Goal: Information Seeking & Learning: Learn about a topic

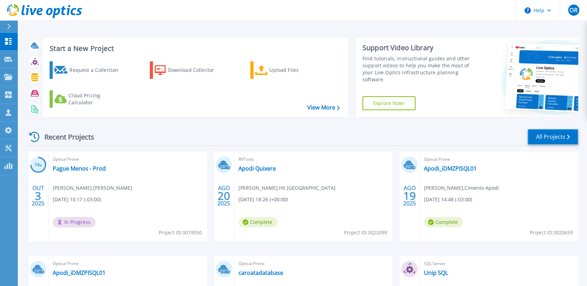
click at [546, 131] on link "All Projects" at bounding box center [553, 137] width 51 height 16
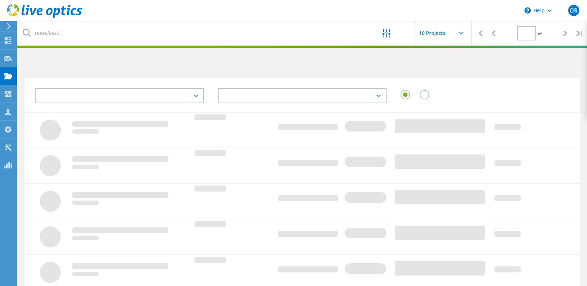
type input "1"
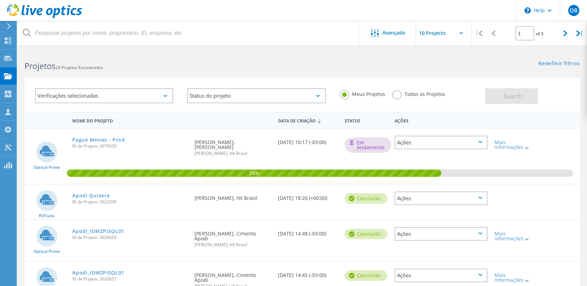
click at [397, 94] on label "Todos os Projetos" at bounding box center [418, 93] width 53 height 7
click at [0, 0] on input "Todos os Projetos" at bounding box center [0, 0] width 0 height 0
click at [514, 94] on span "Search" at bounding box center [513, 97] width 18 height 8
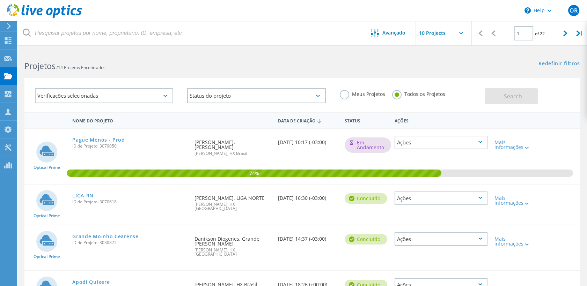
click at [85, 193] on link "LIGA-RN" at bounding box center [82, 195] width 21 height 5
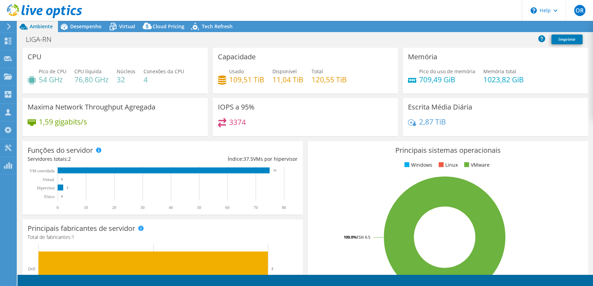
select select "USD"
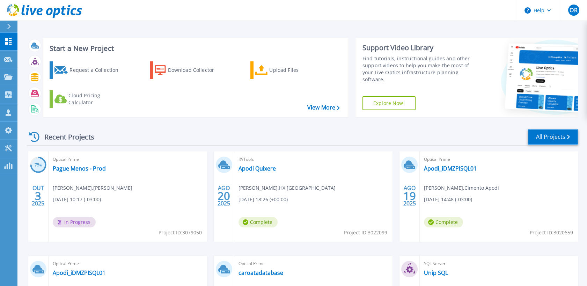
click at [548, 140] on link "All Projects" at bounding box center [553, 137] width 51 height 16
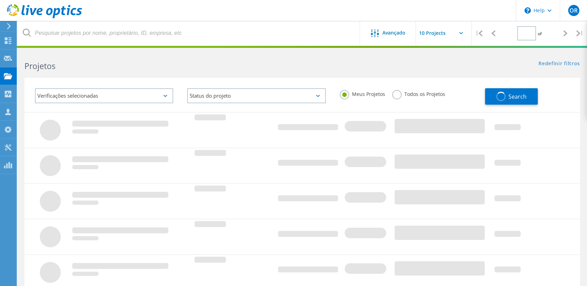
type input "1"
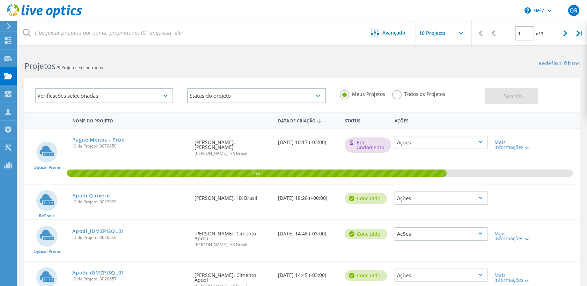
click at [402, 93] on label "Todos os Projetos" at bounding box center [418, 93] width 53 height 7
click at [0, 0] on input "Todos os Projetos" at bounding box center [0, 0] width 0 height 0
click at [502, 98] on button "Search" at bounding box center [511, 96] width 53 height 16
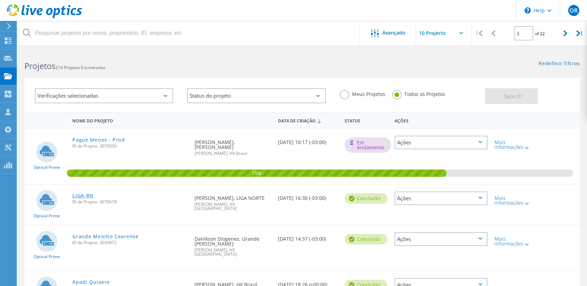
click at [83, 193] on link "LIGA-RN" at bounding box center [82, 195] width 21 height 5
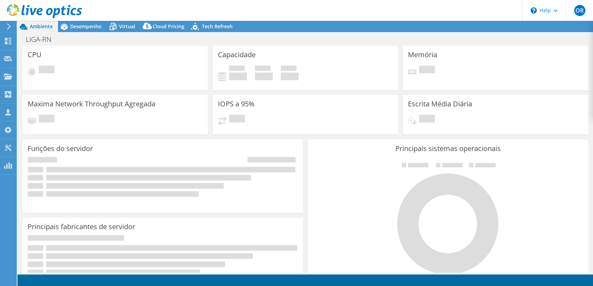
select select "USD"
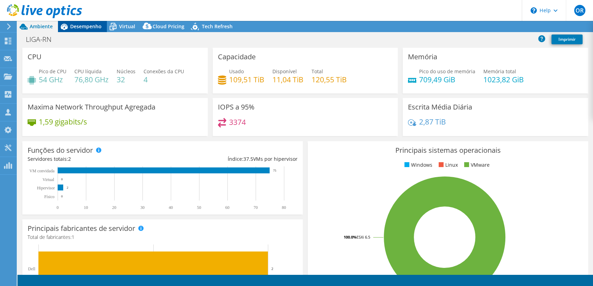
click at [82, 29] on span "Desempenho" at bounding box center [85, 26] width 31 height 7
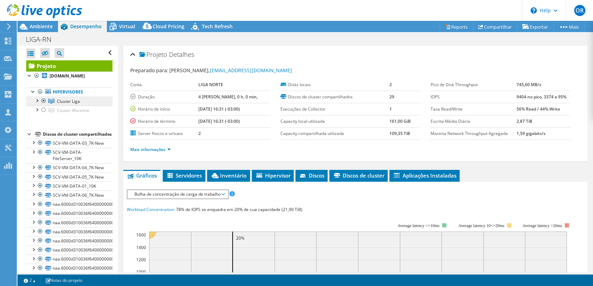
click at [71, 102] on span "Cluster Liga" at bounding box center [68, 101] width 23 height 6
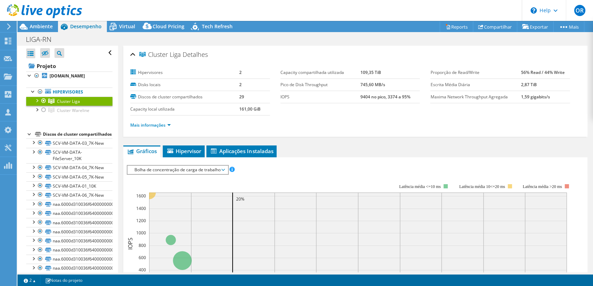
click at [37, 102] on div at bounding box center [36, 100] width 7 height 7
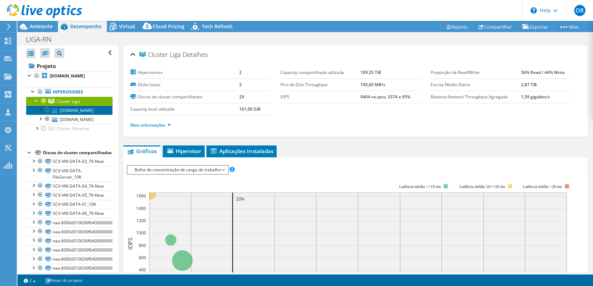
click at [60, 112] on link "esxi-01.liga.org.br" at bounding box center [69, 110] width 86 height 9
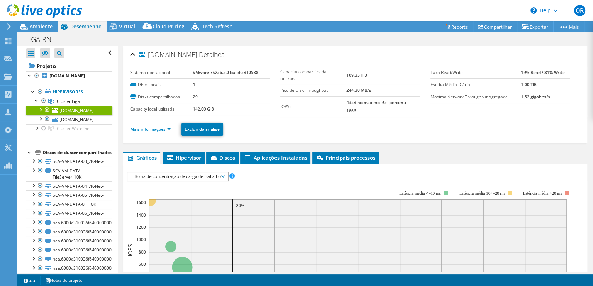
click at [40, 110] on div at bounding box center [40, 109] width 7 height 7
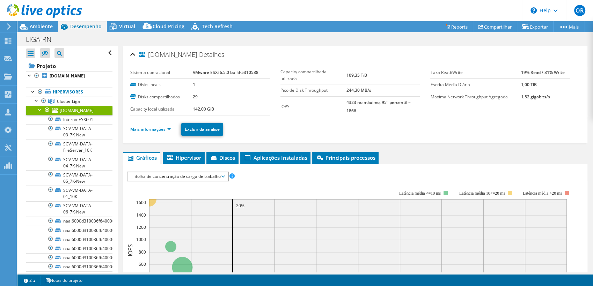
click at [40, 110] on div at bounding box center [40, 109] width 7 height 7
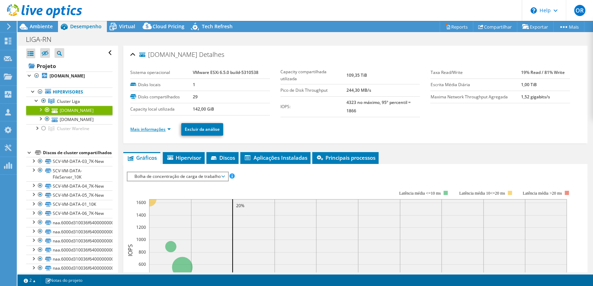
click at [157, 132] on link "Mais informações" at bounding box center [150, 129] width 41 height 6
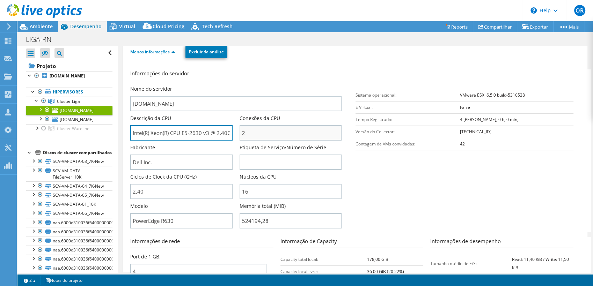
scroll to position [0, 32]
drag, startPoint x: 197, startPoint y: 133, endPoint x: 255, endPoint y: 132, distance: 58.7
click at [255, 86] on div "Nome do servidor esxi-01.liga.org.br Descrição da CPU Intel(R) Xeon(R) CPU E5-2…" at bounding box center [239, 86] width 218 height 0
click at [170, 148] on div "Fabricante Dell Inc." at bounding box center [181, 157] width 102 height 26
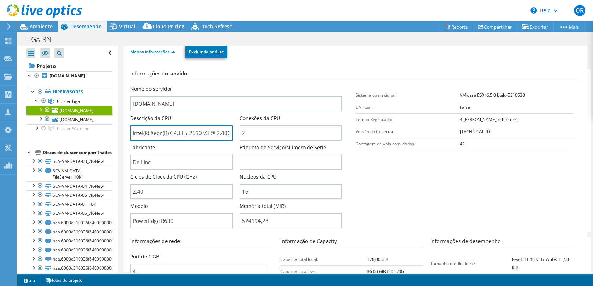
scroll to position [0, 32]
drag, startPoint x: 132, startPoint y: 134, endPoint x: 254, endPoint y: 135, distance: 121.5
click at [254, 86] on div "Nome do servidor esxi-01.liga.org.br Descrição da CPU Intel(R) Xeon(R) CPU E5-2…" at bounding box center [239, 86] width 218 height 0
click at [237, 75] on h3 "Informações do servidor" at bounding box center [355, 74] width 450 height 11
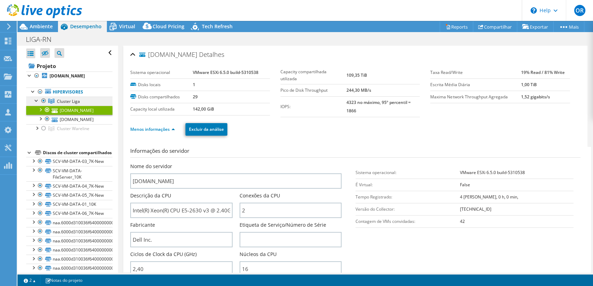
click at [67, 98] on span "Cluster Liga" at bounding box center [68, 101] width 23 height 6
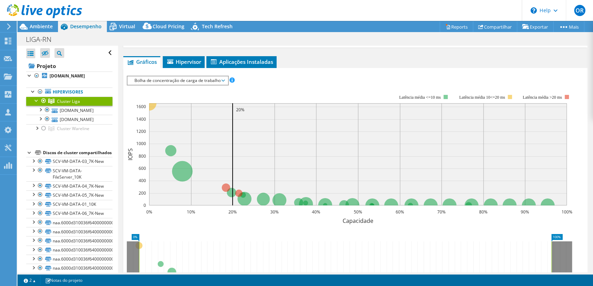
scroll to position [78, 0]
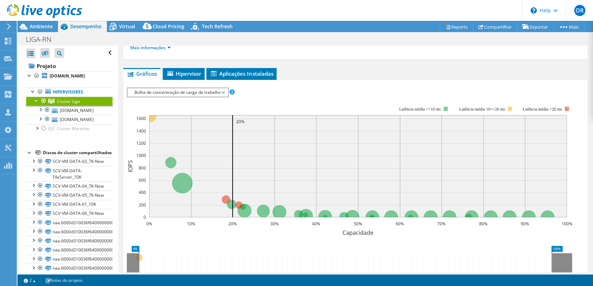
click at [178, 93] on span "Bolha de concentração de carga de trabalho" at bounding box center [177, 92] width 93 height 8
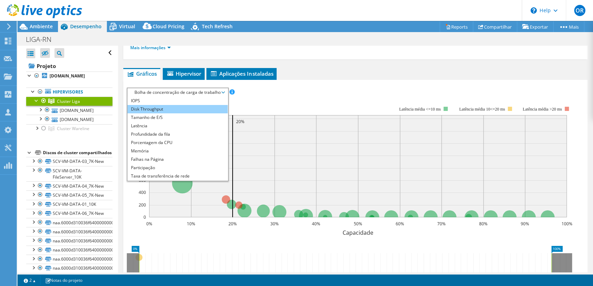
click at [179, 109] on li "Disk Throughput" at bounding box center [177, 109] width 100 height 8
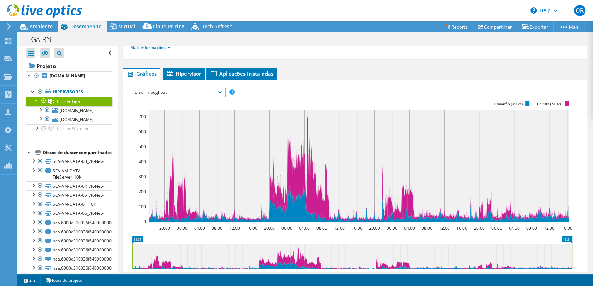
click at [168, 93] on span "Disk Throughput" at bounding box center [176, 92] width 90 height 8
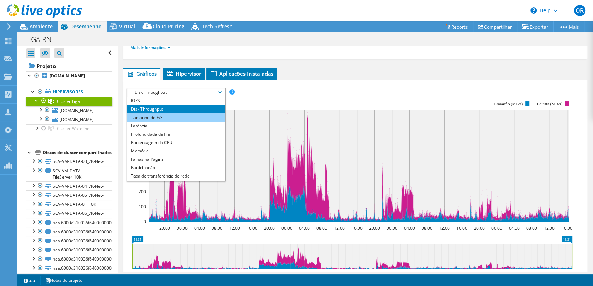
click at [171, 116] on li "Tamanho de E/S" at bounding box center [175, 117] width 97 height 8
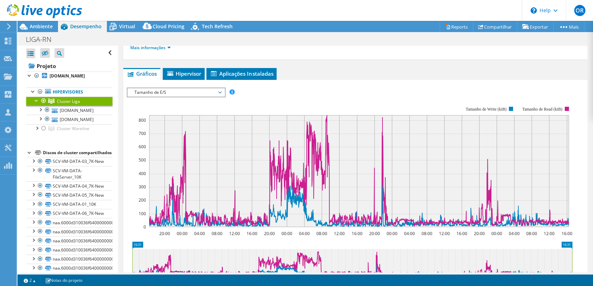
click at [169, 91] on span "Tamanho de E/S" at bounding box center [176, 92] width 90 height 8
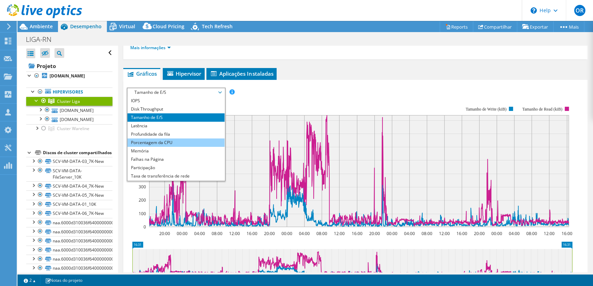
click at [172, 139] on li "Porcentagem da CPU" at bounding box center [175, 143] width 97 height 8
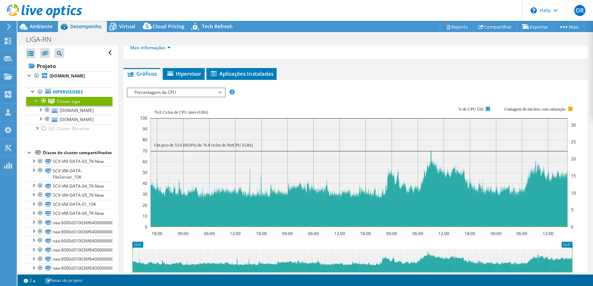
click at [176, 91] on span "Porcentagem da CPU" at bounding box center [176, 92] width 90 height 8
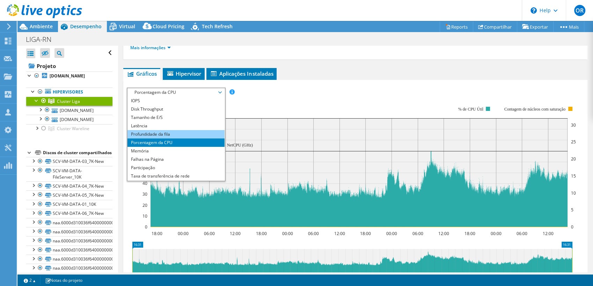
click at [174, 130] on li "Profundidade da fila" at bounding box center [175, 134] width 97 height 8
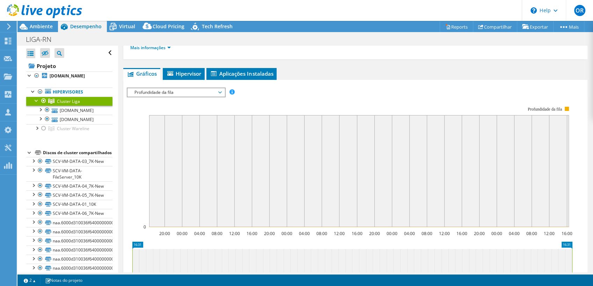
click at [171, 94] on span "Profundidade da fila" at bounding box center [176, 92] width 90 height 8
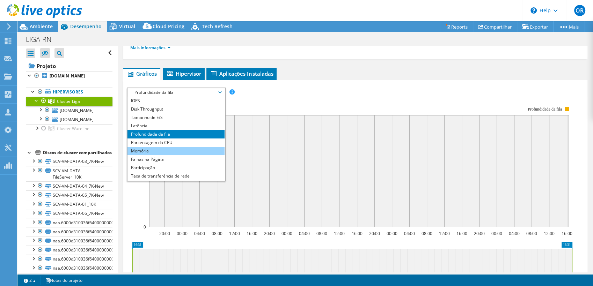
click at [173, 148] on li "Memória" at bounding box center [175, 151] width 97 height 8
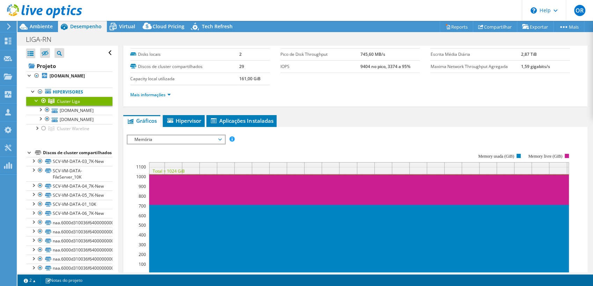
scroll to position [0, 0]
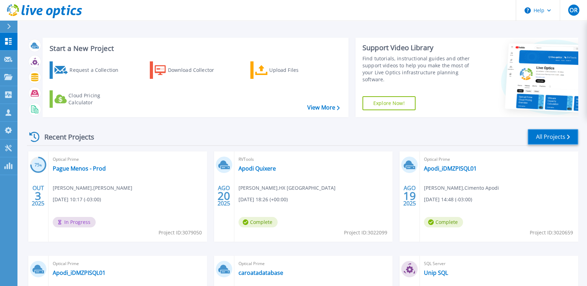
click at [549, 138] on link "All Projects" at bounding box center [553, 137] width 51 height 16
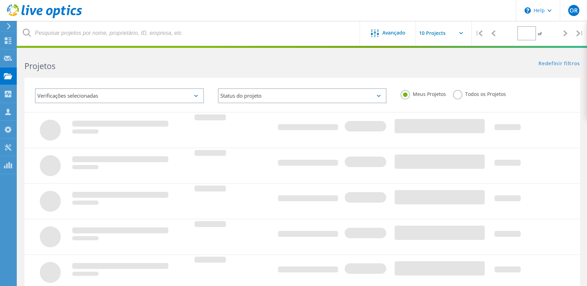
type input "1"
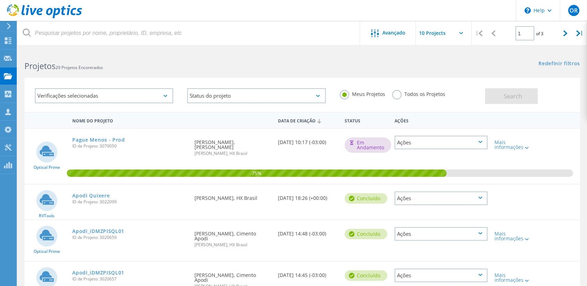
click at [394, 96] on label "Todos os Projetos" at bounding box center [418, 93] width 53 height 7
click at [0, 0] on input "Todos os Projetos" at bounding box center [0, 0] width 0 height 0
click at [490, 94] on button "Search" at bounding box center [511, 96] width 53 height 16
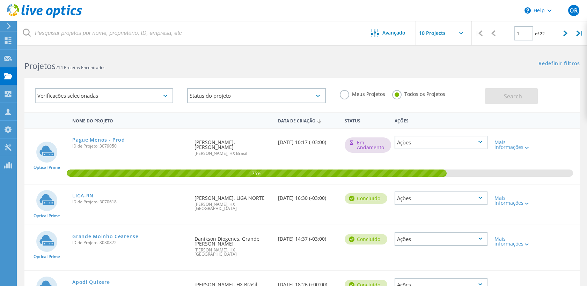
click at [90, 193] on link "LIGA-RN" at bounding box center [82, 195] width 21 height 5
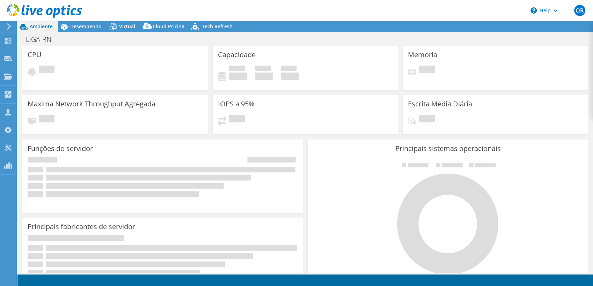
select select "USD"
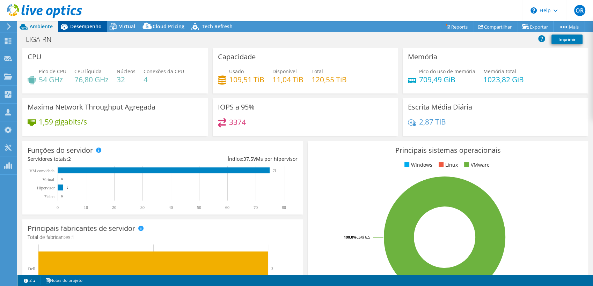
click at [87, 28] on span "Desempenho" at bounding box center [85, 26] width 31 height 7
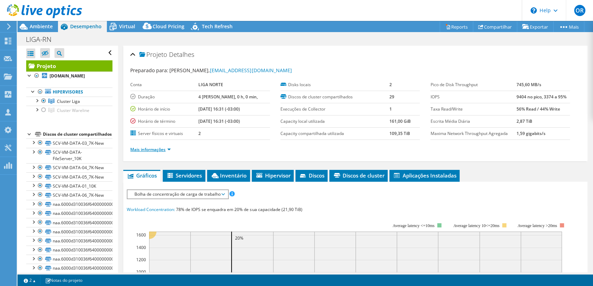
click at [150, 148] on link "Mais informações" at bounding box center [150, 150] width 41 height 6
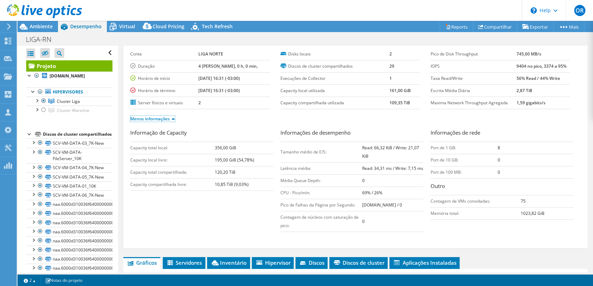
scroll to position [39, 0]
